Goal: Communication & Community: Answer question/provide support

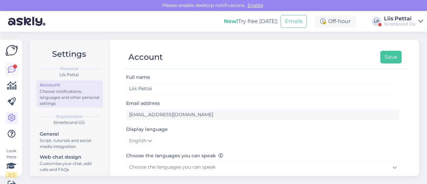
click at [12, 70] on icon at bounding box center [12, 70] width 8 height 8
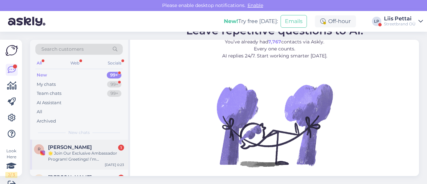
click at [57, 160] on div "🌟 Join Our Exclusive Ambassador Program! Greetings! I’m [PERSON_NAME] from Stus…" at bounding box center [86, 156] width 76 height 12
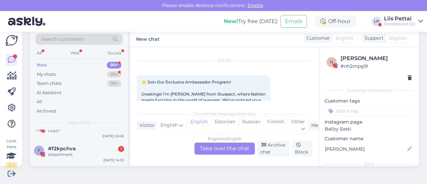
scroll to position [53, 0]
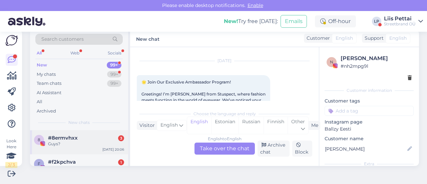
click at [68, 141] on div "Guys?" at bounding box center [86, 144] width 76 height 6
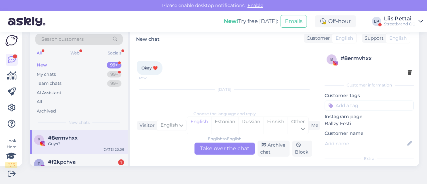
scroll to position [448, 0]
click at [65, 154] on div "f #f2kpchva 1 Attachment [DATE] 14:55" at bounding box center [79, 166] width 98 height 24
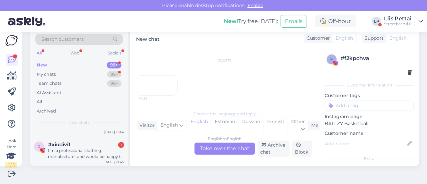
scroll to position [160, 0]
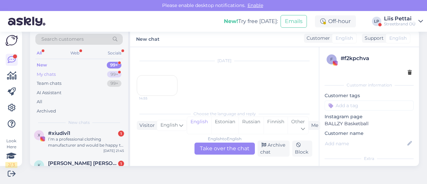
click at [60, 75] on div "My chats 99+" at bounding box center [78, 74] width 87 height 9
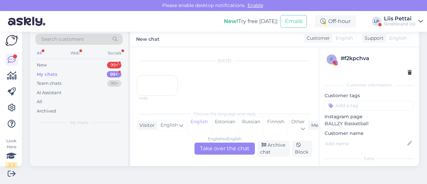
scroll to position [0, 0]
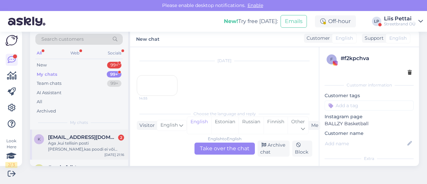
click at [85, 151] on div "Aga ,kui tellisin posti [PERSON_NAME],kas poodi ei või tagasi viia" at bounding box center [86, 146] width 76 height 12
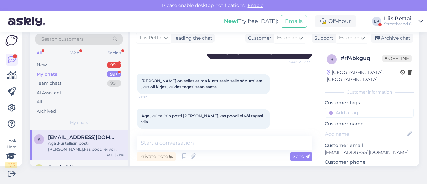
scroll to position [135, 0]
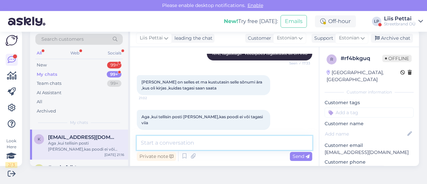
click at [276, 144] on textarea at bounding box center [224, 143] width 175 height 14
type textarea "võib ikka :)"
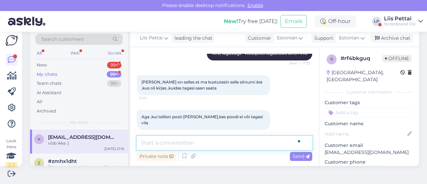
scroll to position [178, 0]
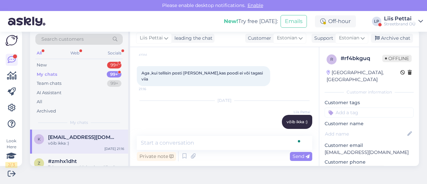
click at [49, 144] on div "võib ikka :)" at bounding box center [86, 143] width 76 height 6
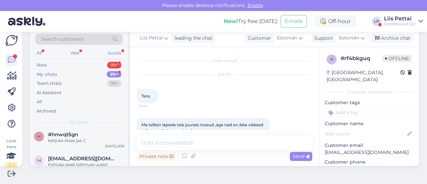
scroll to position [213, 0]
click at [388, 24] on div "Streetbrand OÜ" at bounding box center [400, 23] width 32 height 5
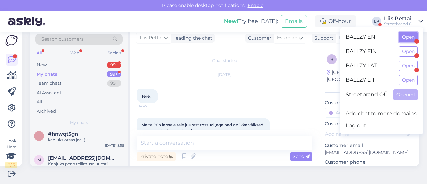
click at [405, 40] on button "Open" at bounding box center [408, 37] width 19 height 10
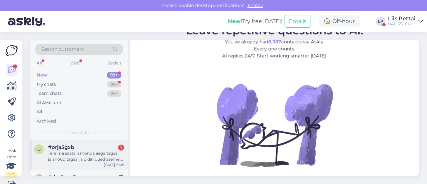
click at [59, 167] on div "o #orja5gxb 1 Tere ma saatsin mõnda aega tagasi jalanõud tagasi ja pidin uued a…" at bounding box center [79, 154] width 98 height 30
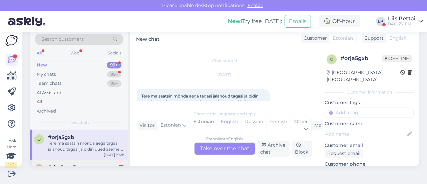
scroll to position [14, 0]
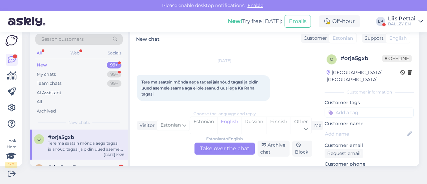
click at [67, 149] on div "Tere ma saatsin mõnda aega tagasi jalanõud tagasi ja pidin uued asemele saama a…" at bounding box center [86, 146] width 76 height 12
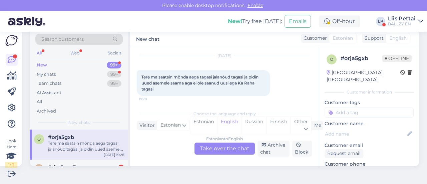
scroll to position [21, 0]
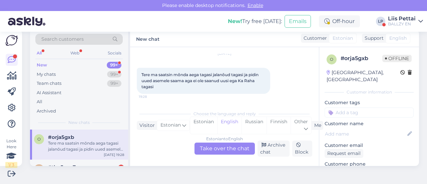
click at [228, 149] on div "Estonian to English Take over the chat" at bounding box center [224, 148] width 60 height 12
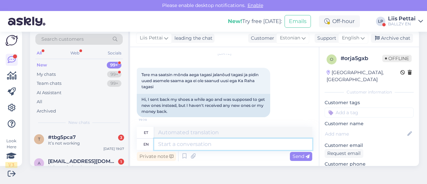
click at [212, 146] on textarea at bounding box center [233, 143] width 158 height 11
type textarea "tellimuse n"
type textarea "tellimuse"
type textarea "tellimuse number?"
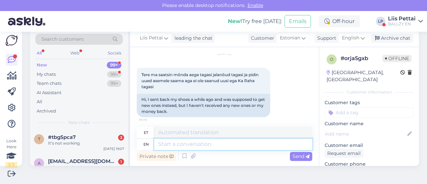
scroll to position [79, 0]
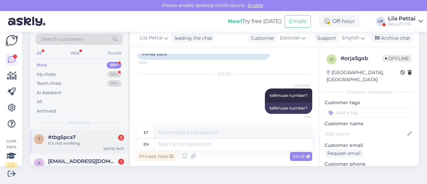
click at [57, 142] on div "It’s not working" at bounding box center [86, 143] width 76 height 6
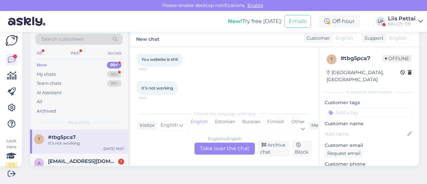
scroll to position [120, 0]
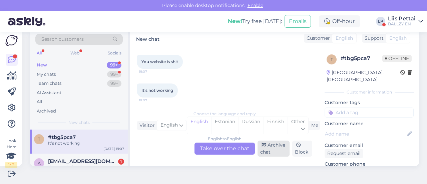
click at [273, 151] on div "Archive chat" at bounding box center [273, 148] width 32 height 16
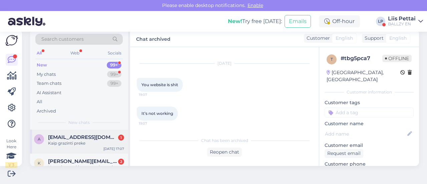
click at [75, 142] on div "Kaip grazinti preke" at bounding box center [86, 143] width 76 height 6
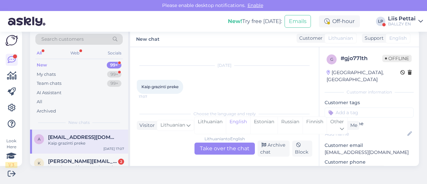
click at [232, 146] on div "Lithuanian to English Take over the chat" at bounding box center [224, 148] width 60 height 12
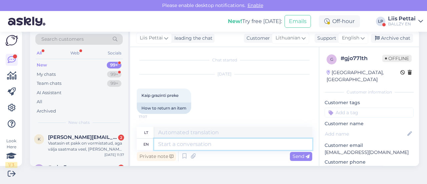
click at [184, 143] on textarea at bounding box center [233, 143] width 158 height 11
paste textarea "[URL][DOMAIN_NAME]"
type textarea "[URL][DOMAIN_NAME]"
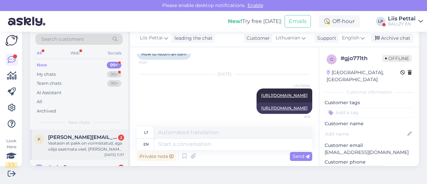
click at [73, 146] on div "Vaatasin et pakk on vormistatud, aga välja saatmata veel, [PERSON_NAME] muudatu…" at bounding box center [86, 146] width 76 height 12
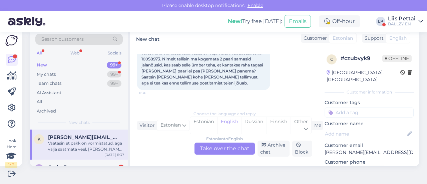
scroll to position [102, 0]
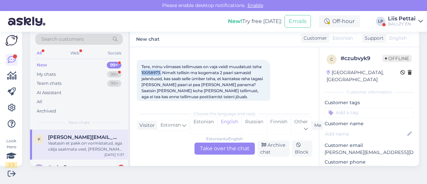
drag, startPoint x: 140, startPoint y: 72, endPoint x: 161, endPoint y: 73, distance: 20.7
click at [161, 73] on div "Tere, minu viimases tellimuses on vaja veidi muudatust teha 10058973. Nimelt te…" at bounding box center [203, 82] width 133 height 44
copy span "10058973."
click at [216, 151] on div "Estonian to English Take over the chat" at bounding box center [224, 148] width 60 height 12
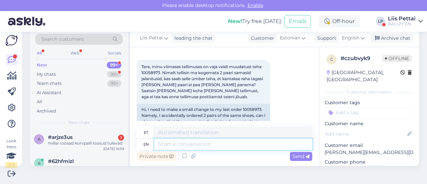
click at [191, 142] on textarea at bounding box center [233, 143] width 158 height 11
type textarea "Tere, v"
type textarea "Tere,"
type textarea "Tere, vabandame, [GEOGRAPHIC_DATA]"
type textarea "Tere, vabandame,"
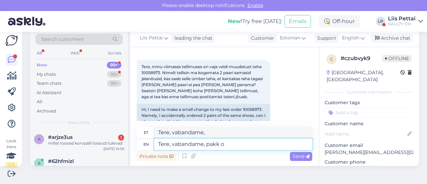
type textarea "Tere, vabandame, pakk on"
type textarea "Tere, vabandame, pakk"
type textarea "Tere, vabandame, pakk on j"
type textarea "Tere, vabandame, pakk on"
type textarea "Tere, vabandame, pakk on jõutud"
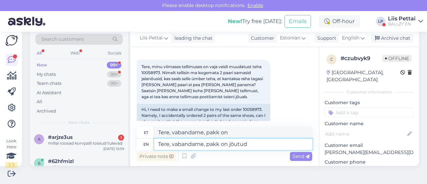
type textarea "Tere, vabandame, pakk on jõutud"
type textarea "Tere, vabandame, pakk on jõutud väl"
type textarea "Tere, vabandame, pakk on jõutud välja sa"
type textarea "Tere, vabandame, pakk on jõutud välja"
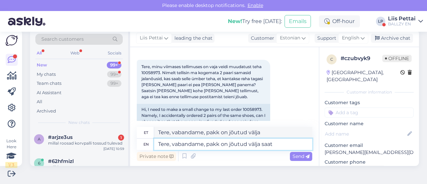
type textarea "Tere, vabandame, pakk on jõutud välja saata"
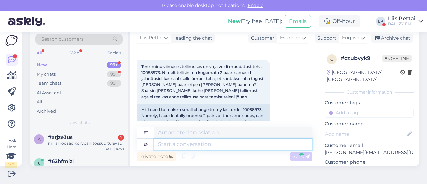
scroll to position [281, 0]
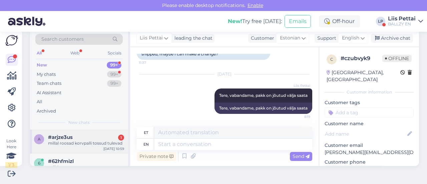
click at [70, 143] on div "millal roosad korvpalli tossud tulevad" at bounding box center [86, 143] width 76 height 6
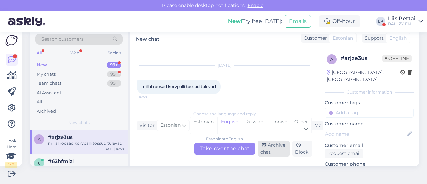
click at [274, 151] on div "Archive chat" at bounding box center [273, 148] width 32 height 16
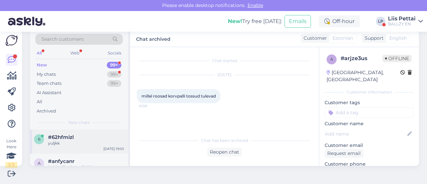
click at [77, 136] on div "#62hfmizl" at bounding box center [86, 137] width 76 height 6
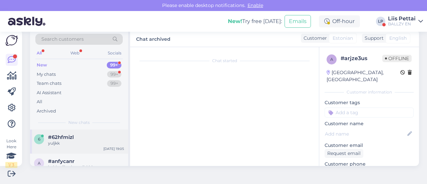
click at [77, 136] on div "#62hfmizl" at bounding box center [86, 137] width 76 height 6
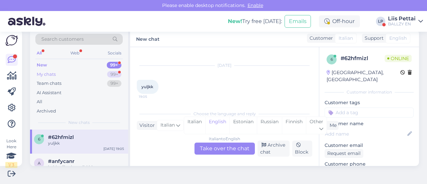
click at [83, 74] on div "My chats 99+" at bounding box center [78, 74] width 87 height 9
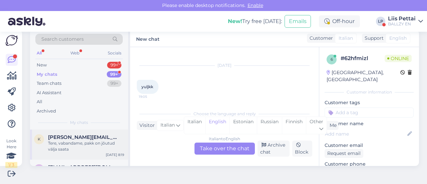
click at [72, 138] on span "[PERSON_NAME][EMAIL_ADDRESS][DOMAIN_NAME]" at bounding box center [82, 137] width 69 height 6
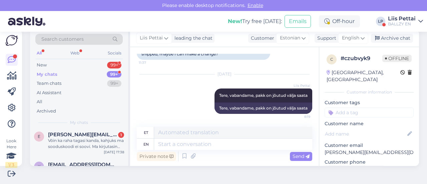
scroll to position [80, 0]
click at [72, 138] on span "[PERSON_NAME][EMAIL_ADDRESS][DOMAIN_NAME]" at bounding box center [82, 135] width 69 height 6
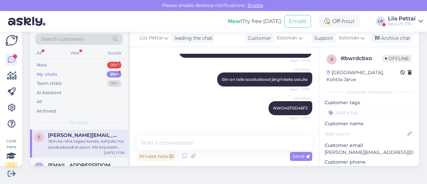
scroll to position [194, 0]
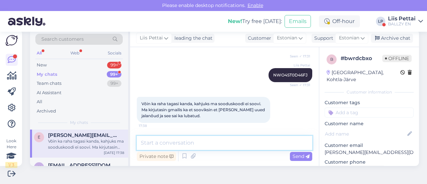
click at [244, 144] on textarea at bounding box center [224, 143] width 175 height 14
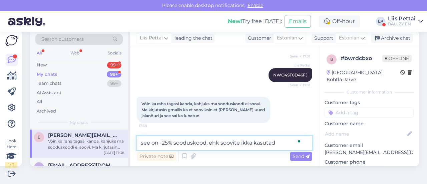
type textarea "see on -25% sooduskood, ehk soovite ikka kasutada"
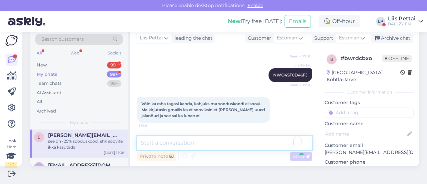
scroll to position [237, 0]
